Goal: Transaction & Acquisition: Purchase product/service

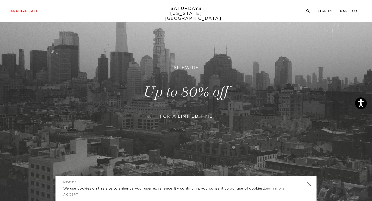
scroll to position [60, 0]
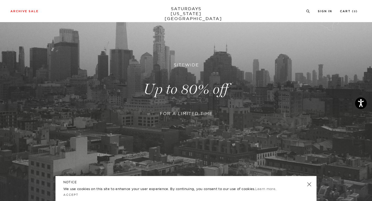
click at [311, 184] on link at bounding box center [309, 184] width 7 height 7
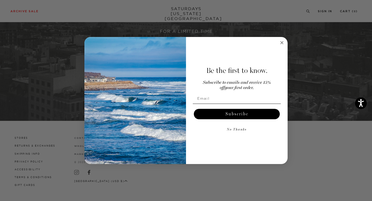
scroll to position [142, 0]
click at [285, 43] on form "Be the first to know. Subscribe to emails and receive 15% off your first order.…" at bounding box center [185, 100] width 203 height 127
click at [282, 42] on icon "Close dialog" at bounding box center [282, 42] width 3 height 3
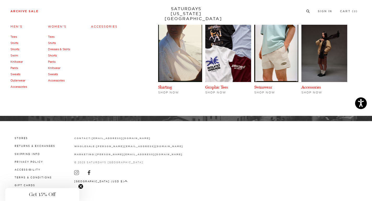
click at [15, 26] on link "Men's" at bounding box center [16, 27] width 12 height 4
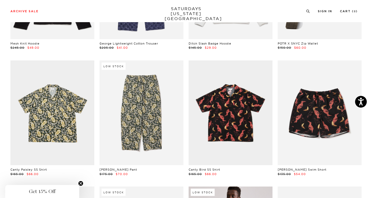
scroll to position [122, 0]
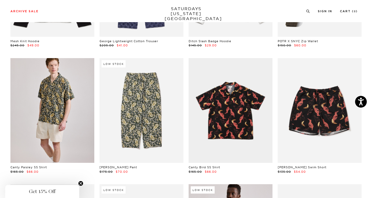
click at [64, 116] on link at bounding box center [52, 110] width 84 height 105
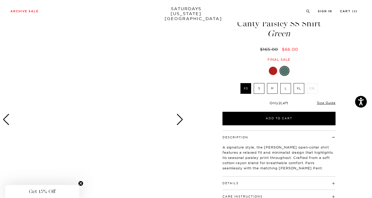
scroll to position [25, 0]
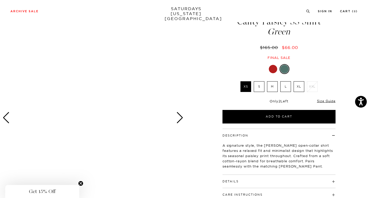
click at [180, 120] on div "Next slide" at bounding box center [179, 117] width 7 height 11
click at [178, 117] on div "Next slide" at bounding box center [179, 117] width 7 height 11
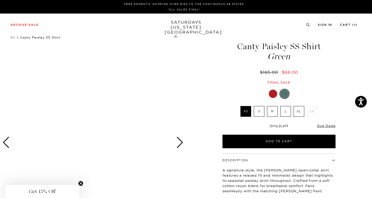
scroll to position [0, 0]
click at [275, 94] on div at bounding box center [273, 94] width 8 height 8
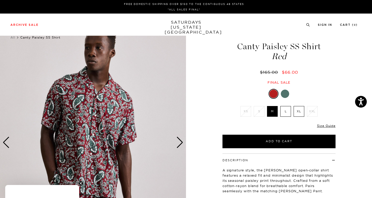
click at [287, 97] on div at bounding box center [285, 94] width 8 height 8
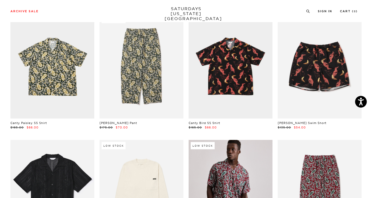
scroll to position [170, 0]
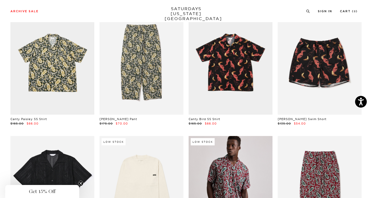
click at [31, 120] on link "Canty Paisley SS Shirt" at bounding box center [28, 119] width 36 height 4
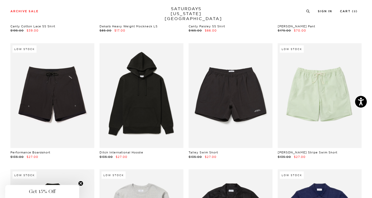
scroll to position [391, 0]
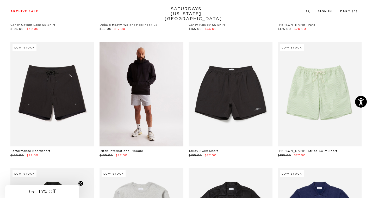
click at [161, 103] on link at bounding box center [142, 94] width 84 height 105
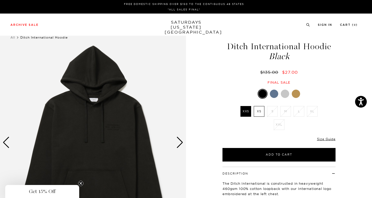
click at [274, 94] on div at bounding box center [274, 94] width 8 height 8
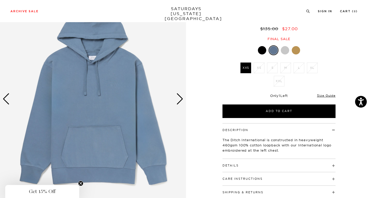
scroll to position [44, 0]
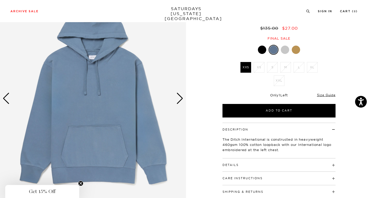
click at [180, 101] on div "Next slide" at bounding box center [179, 98] width 7 height 11
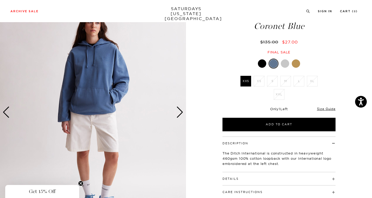
scroll to position [33, 1]
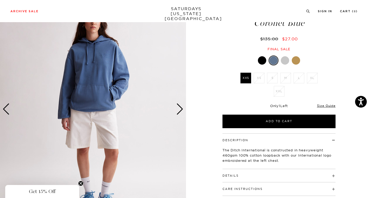
click at [179, 107] on div "Next slide" at bounding box center [179, 108] width 7 height 11
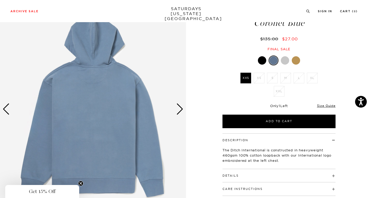
click at [179, 107] on div "Next slide" at bounding box center [179, 108] width 7 height 11
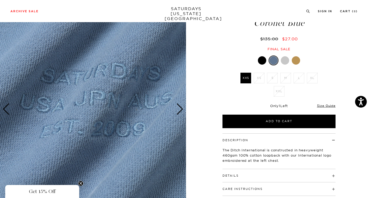
click at [179, 107] on div "Next slide" at bounding box center [179, 108] width 7 height 11
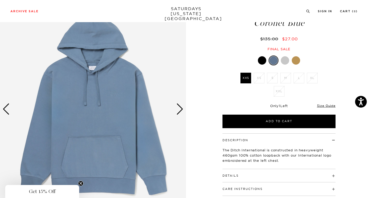
click at [287, 59] on div at bounding box center [285, 60] width 8 height 8
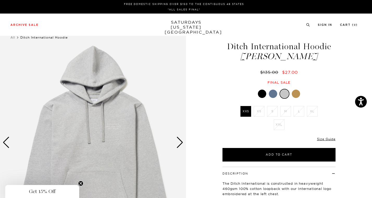
click at [298, 90] on div at bounding box center [296, 94] width 8 height 8
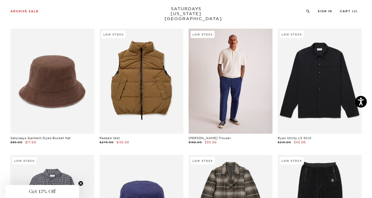
scroll to position [2673, 0]
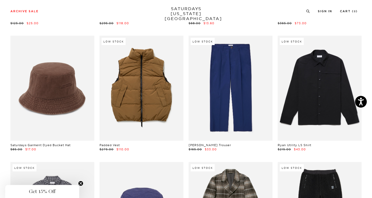
click at [296, 143] on link "Ryan Utility LS Shirt" at bounding box center [295, 145] width 34 height 4
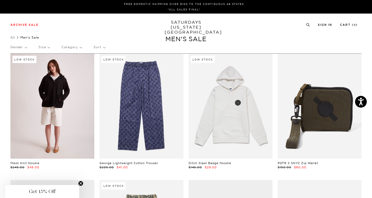
scroll to position [0, 0]
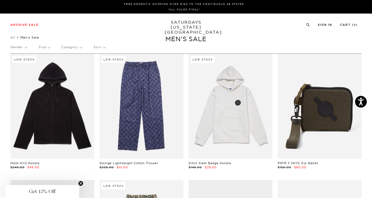
click at [42, 47] on p "Size" at bounding box center [44, 47] width 11 height 12
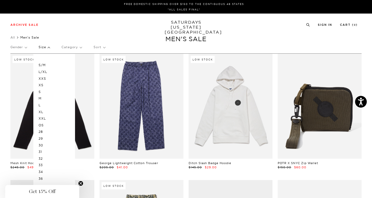
click at [41, 97] on p "M" at bounding box center [54, 98] width 31 height 7
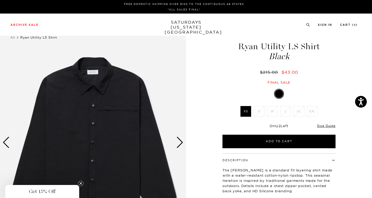
click at [179, 143] on div "Next slide" at bounding box center [179, 142] width 7 height 11
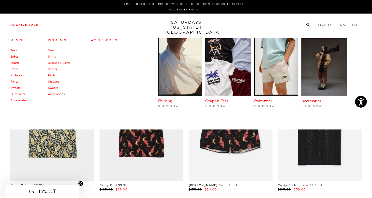
click at [15, 75] on link "Knitwear" at bounding box center [16, 75] width 13 height 4
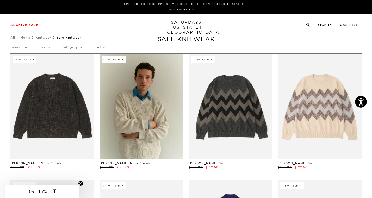
click at [46, 46] on p "Size" at bounding box center [44, 47] width 11 height 12
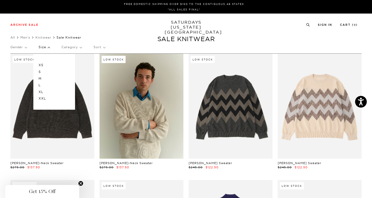
click at [40, 77] on p "M" at bounding box center [54, 78] width 31 height 7
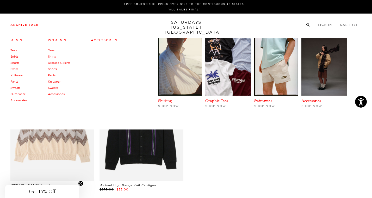
click at [15, 57] on link "Shirts" at bounding box center [14, 57] width 8 height 4
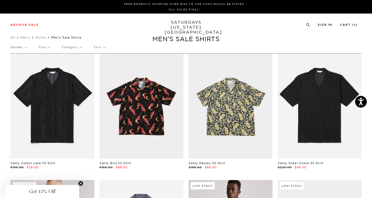
click at [45, 48] on p "Size" at bounding box center [44, 47] width 11 height 12
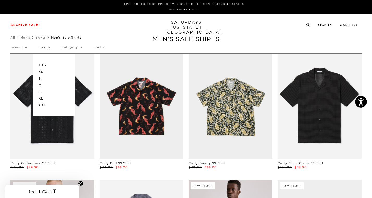
click at [41, 85] on p "M" at bounding box center [54, 85] width 31 height 7
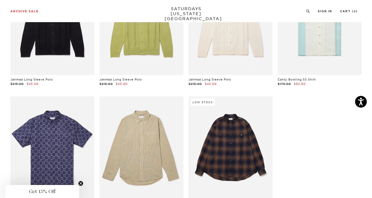
scroll to position [485, 0]
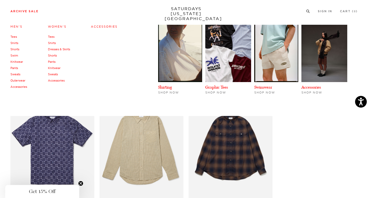
click at [15, 80] on link "Outerwear" at bounding box center [17, 81] width 15 height 4
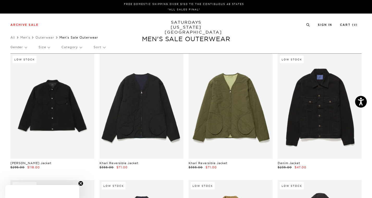
click at [45, 47] on p "Size" at bounding box center [44, 47] width 11 height 12
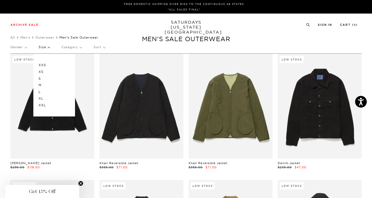
click at [41, 84] on p "M" at bounding box center [54, 85] width 31 height 7
